Goal: Navigation & Orientation: Find specific page/section

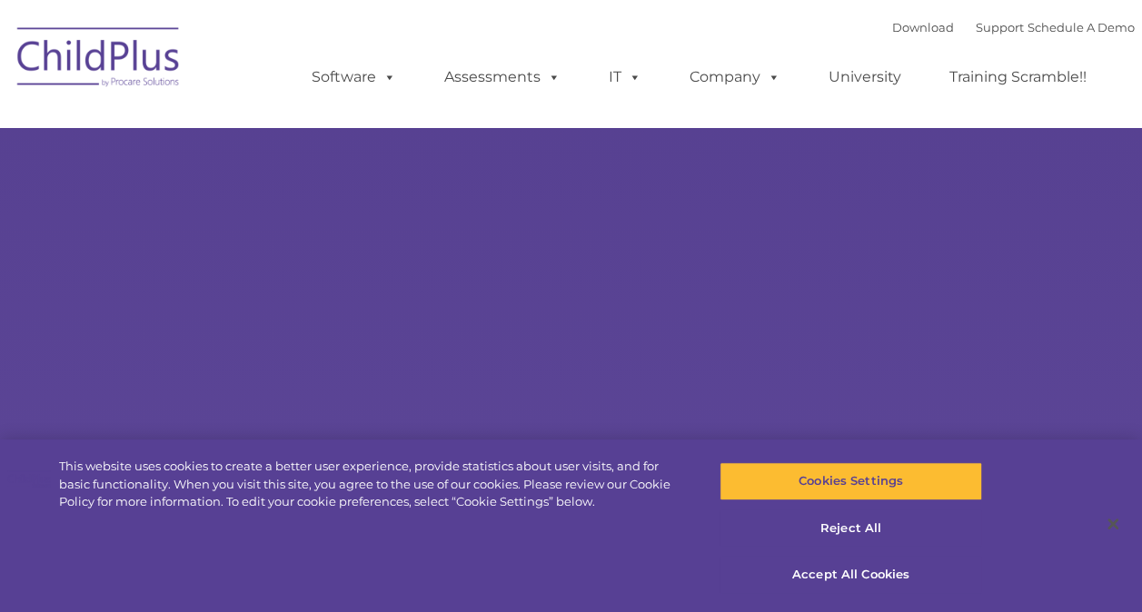
select select "MEDIUM"
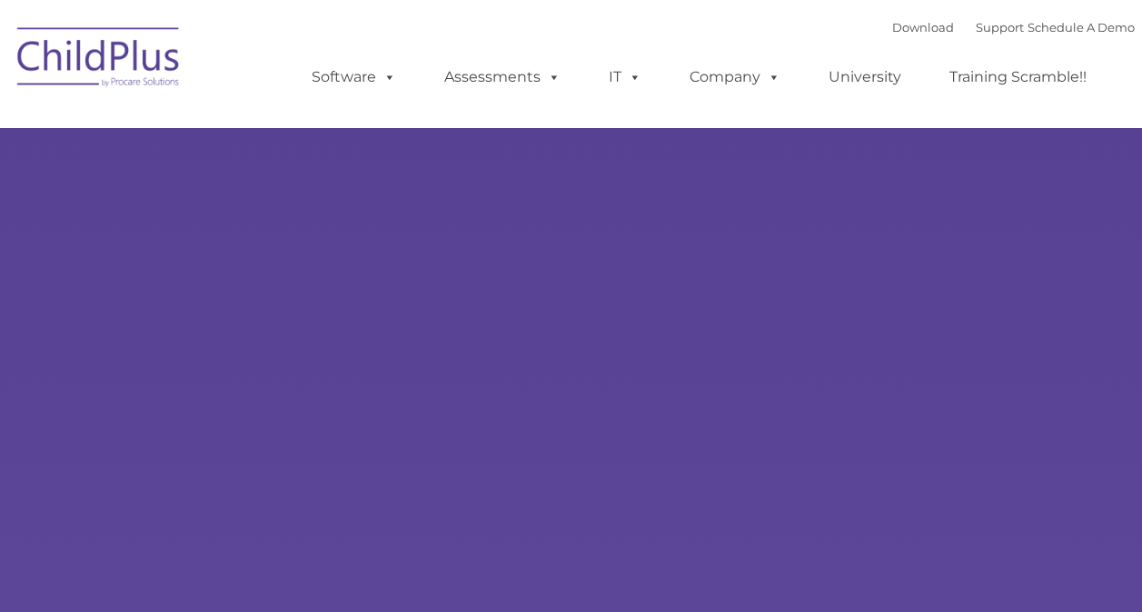
type input ""
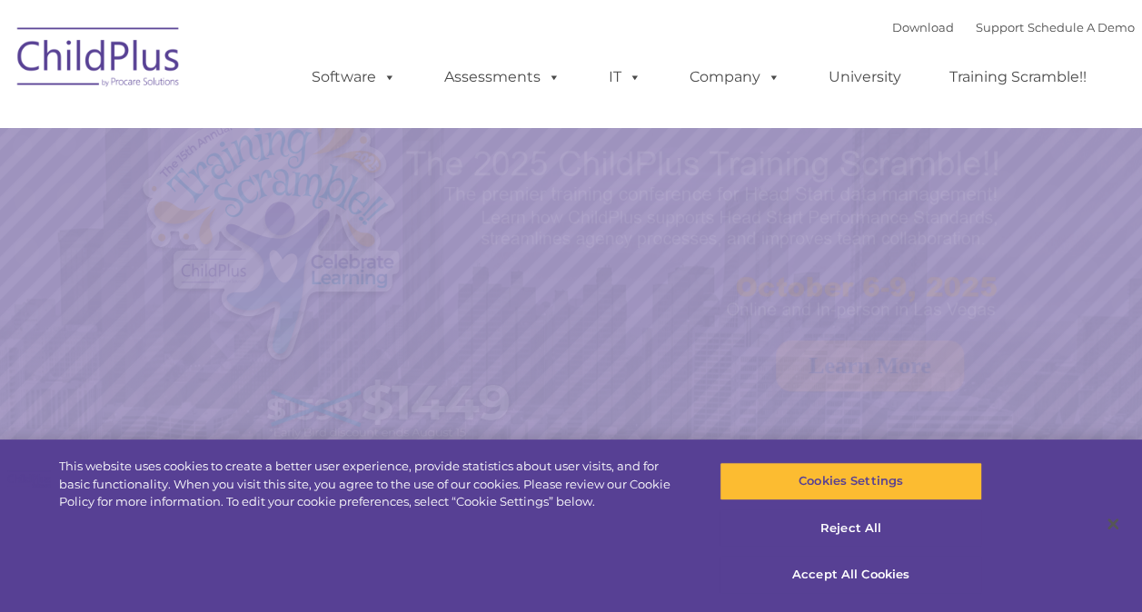
select select "MEDIUM"
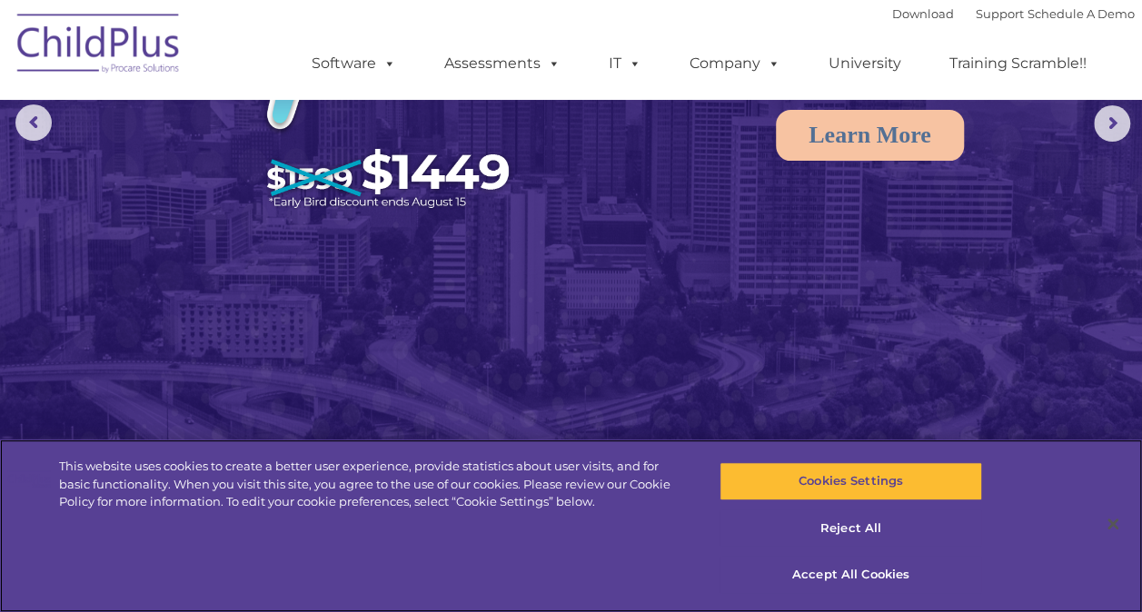
scroll to position [211, 0]
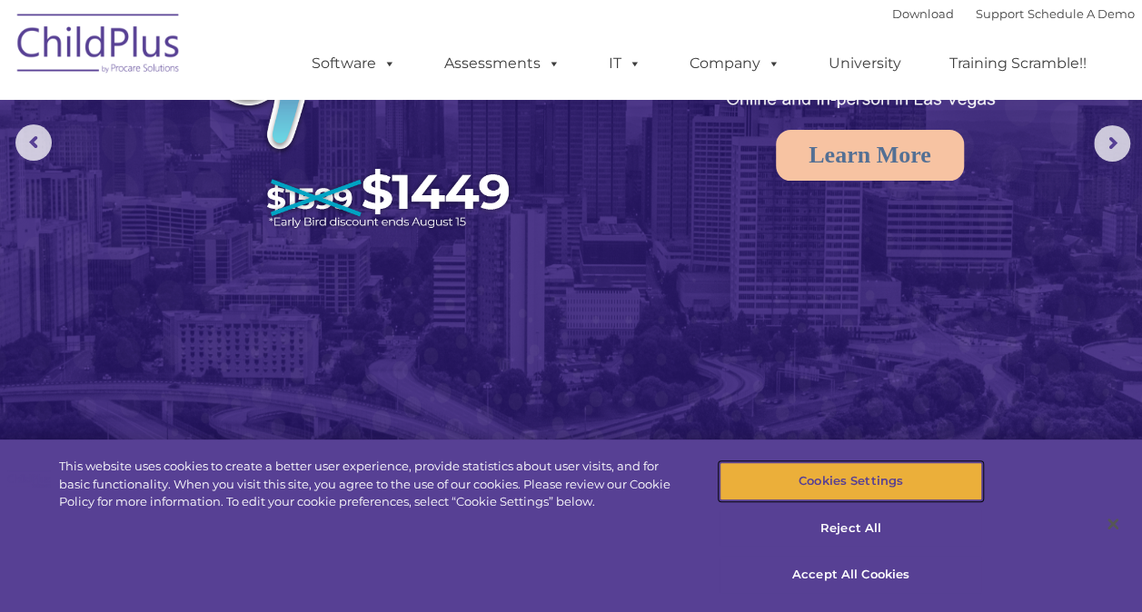
click at [850, 491] on button "Cookies Settings" at bounding box center [850, 481] width 263 height 38
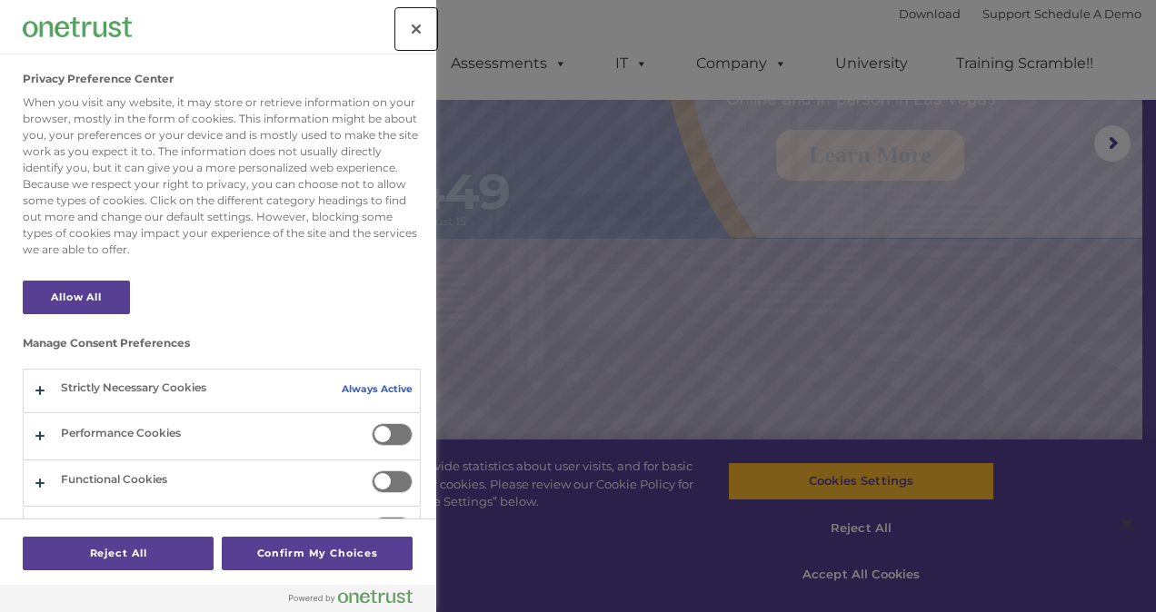
click at [409, 18] on button "Close" at bounding box center [416, 29] width 40 height 40
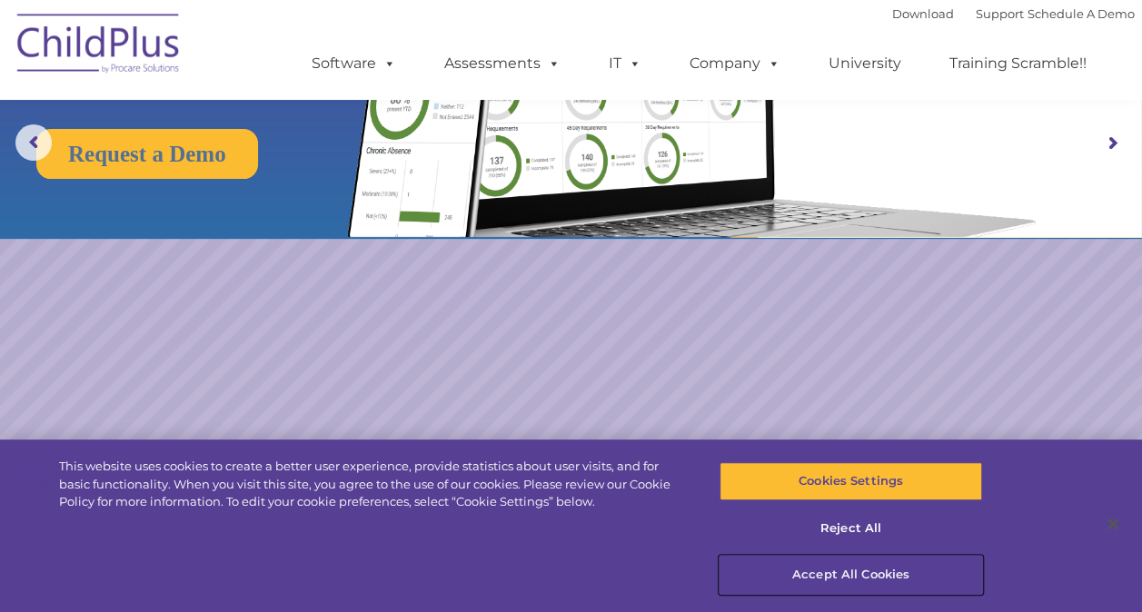
click at [868, 572] on button "Accept All Cookies" at bounding box center [850, 575] width 263 height 38
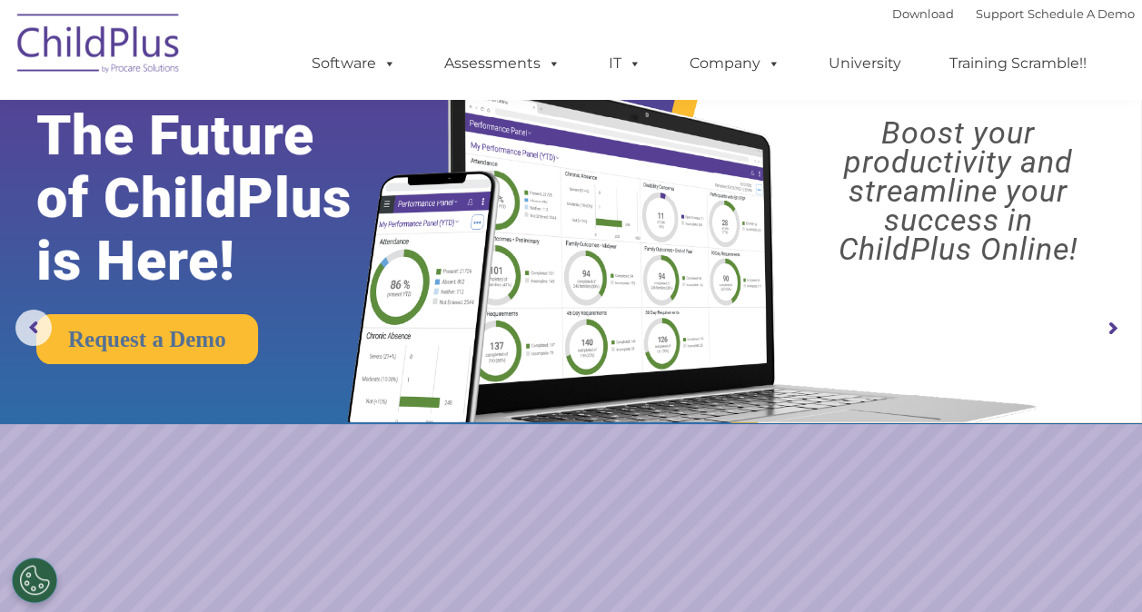
scroll to position [23, 0]
